Goal: Transaction & Acquisition: Download file/media

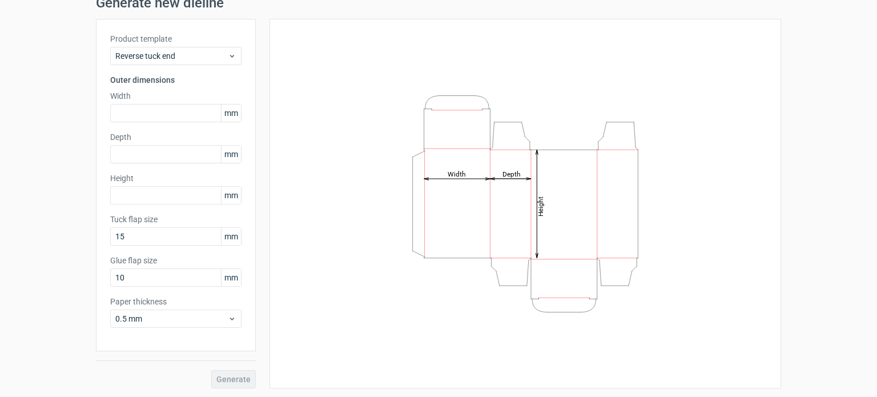
scroll to position [49, 0]
click at [138, 111] on input "text" at bounding box center [175, 113] width 131 height 18
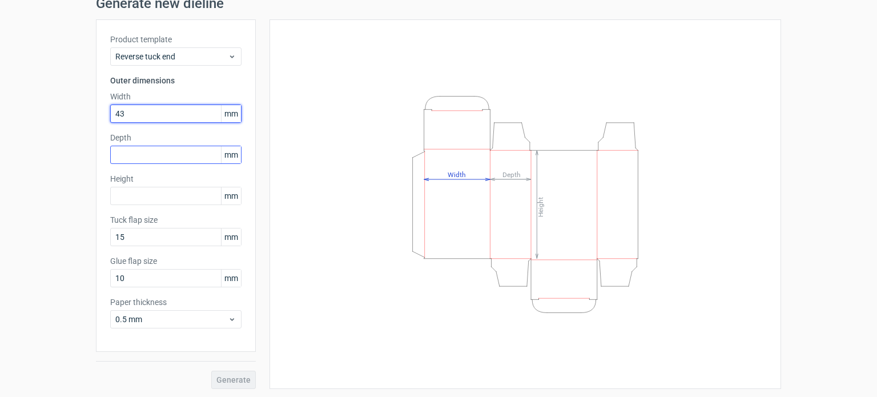
type input "43"
click at [158, 153] on input "text" at bounding box center [175, 155] width 131 height 18
type input "43"
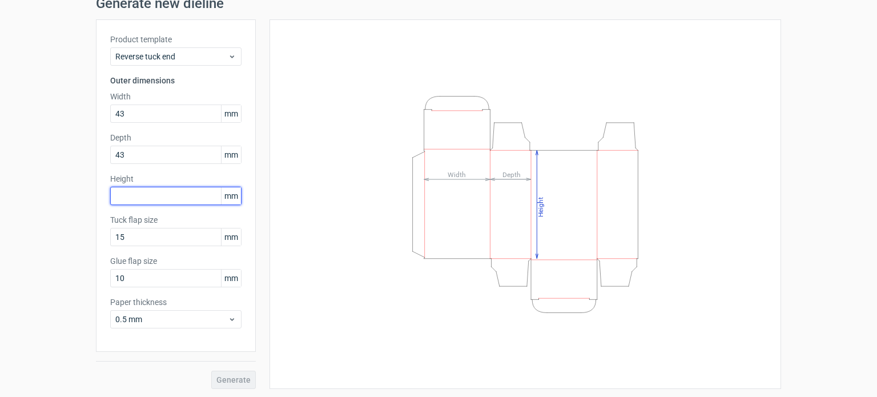
click at [147, 192] on input "text" at bounding box center [175, 196] width 131 height 18
type input "145"
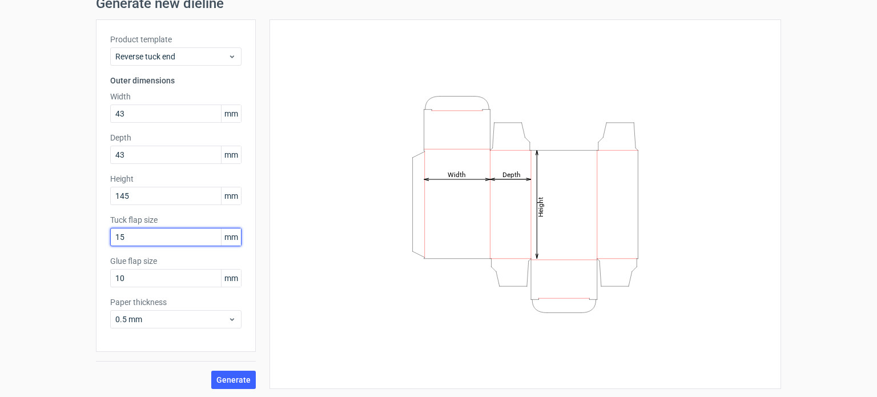
drag, startPoint x: 130, startPoint y: 237, endPoint x: 107, endPoint y: 237, distance: 23.4
click at [110, 237] on input "15" at bounding box center [175, 237] width 131 height 18
type input "25"
click at [227, 378] on span "Generate" at bounding box center [233, 379] width 34 height 8
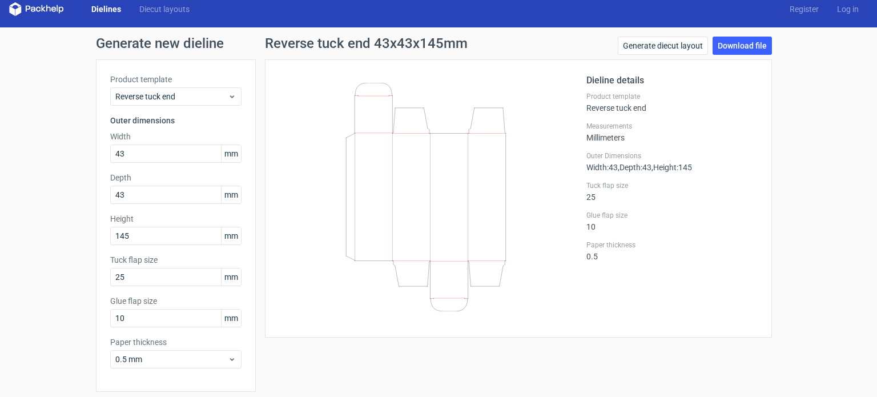
scroll to position [9, 0]
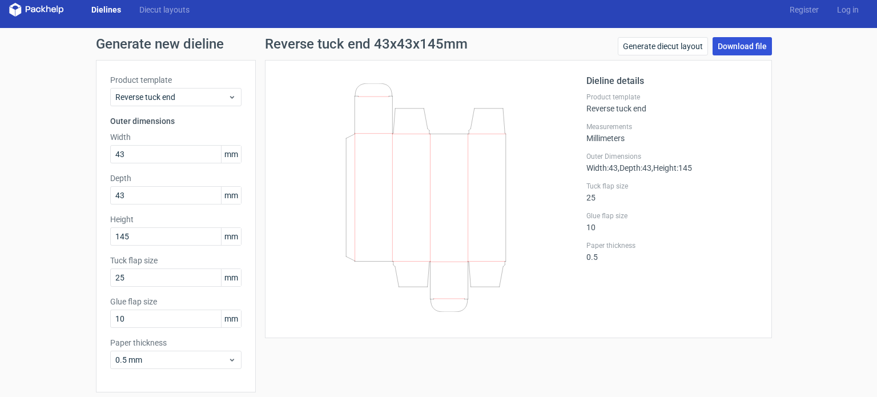
click at [733, 52] on link "Download file" at bounding box center [741, 46] width 59 height 18
click at [329, 366] on div "Reverse tuck end 43x43x145mm Generate diecut layout Download file Dieline detai…" at bounding box center [518, 233] width 525 height 392
drag, startPoint x: 170, startPoint y: 156, endPoint x: 67, endPoint y: 143, distance: 104.1
click at [67, 143] on div "Generate new dieline Product template Reverse tuck end Outer dimensions Width 4…" at bounding box center [438, 233] width 877 height 410
type input "64"
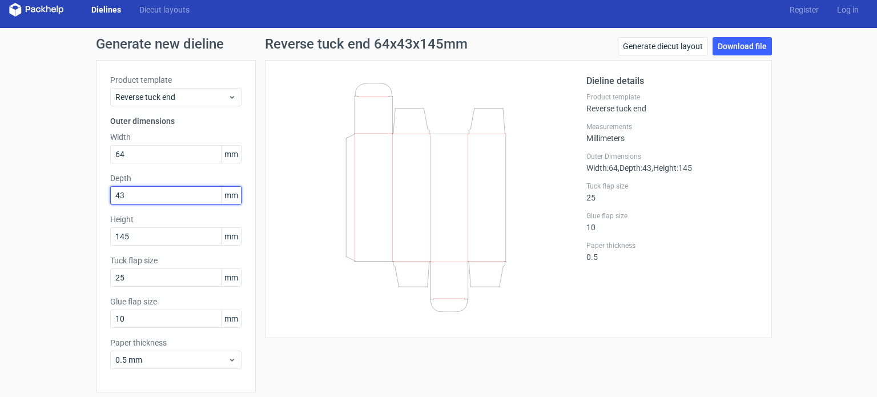
click at [121, 195] on input "43" at bounding box center [175, 195] width 131 height 18
type input "4"
type input "64"
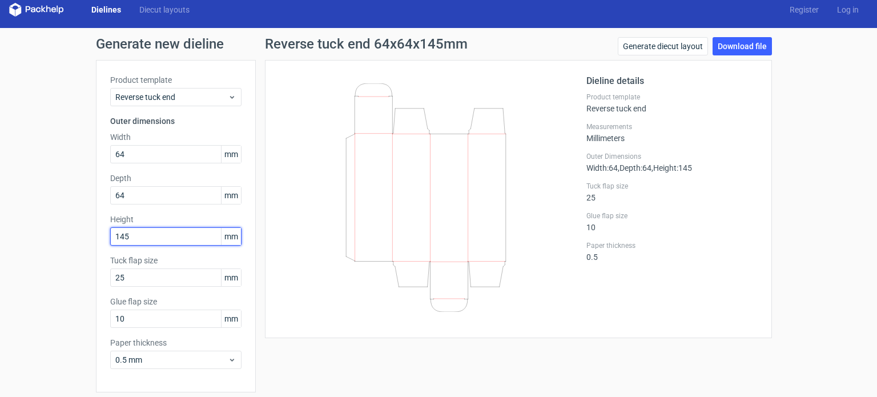
drag, startPoint x: 130, startPoint y: 236, endPoint x: 95, endPoint y: 237, distance: 35.4
click at [96, 237] on div "Product template Reverse tuck end Outer dimensions Width 64 mm Depth 64 mm Heig…" at bounding box center [176, 226] width 160 height 332
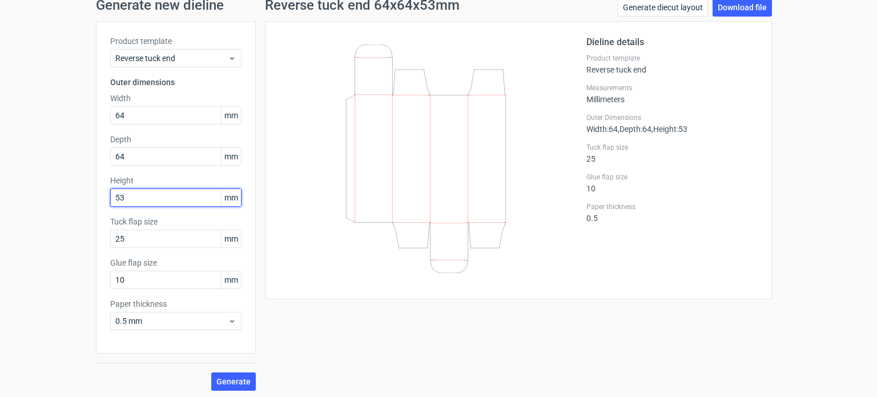
scroll to position [50, 0]
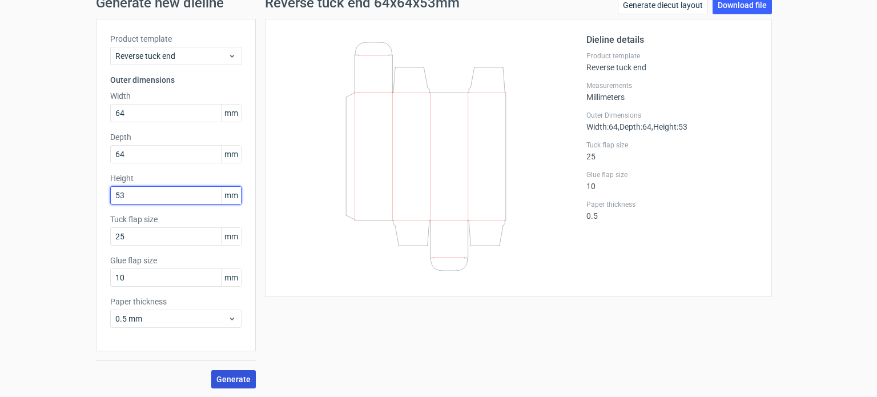
type input "53"
click at [224, 378] on span "Generate" at bounding box center [233, 379] width 34 height 8
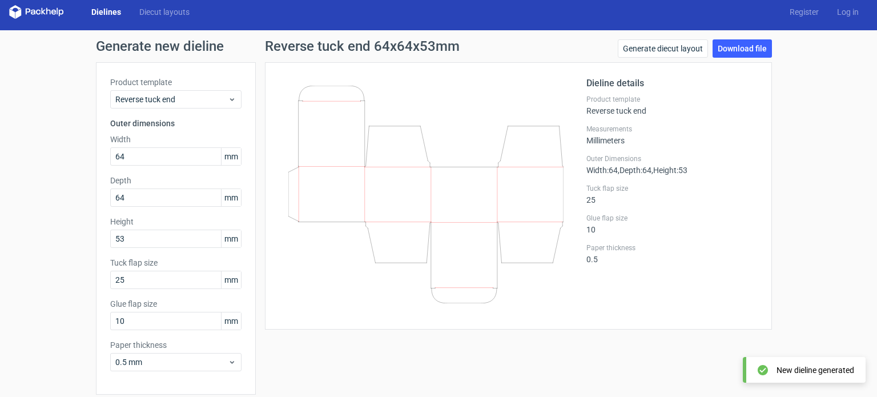
scroll to position [0, 0]
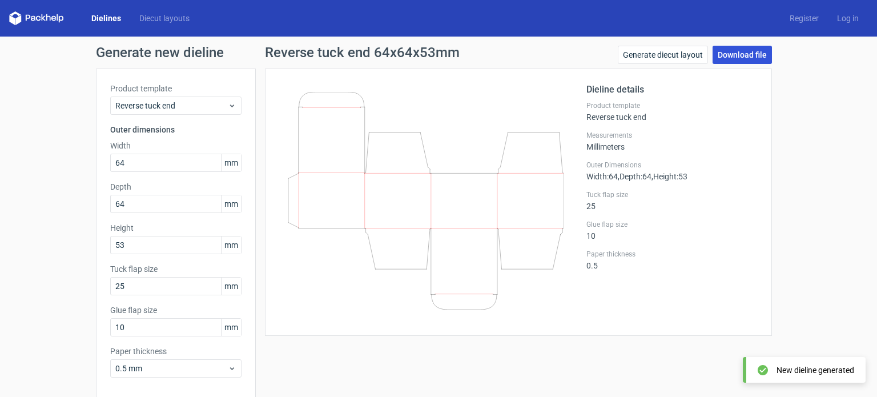
click at [732, 54] on link "Download file" at bounding box center [741, 55] width 59 height 18
